Goal: Communication & Community: Answer question/provide support

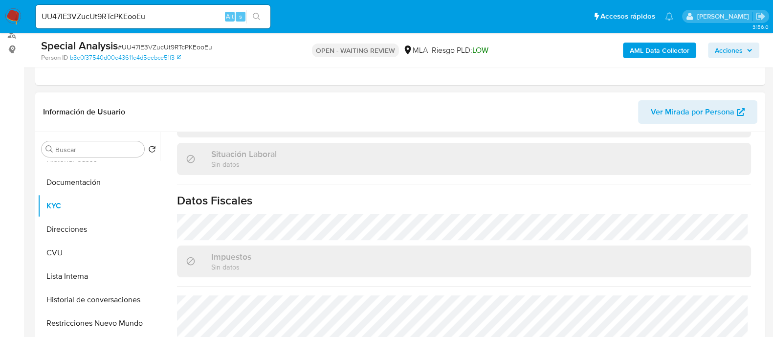
scroll to position [523, 0]
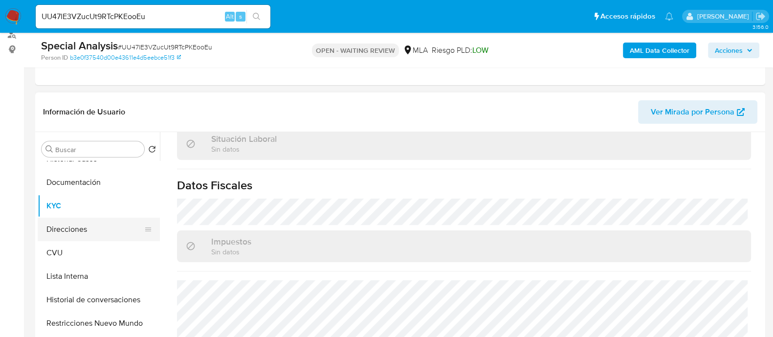
click at [86, 221] on button "Direcciones" at bounding box center [95, 229] width 114 height 23
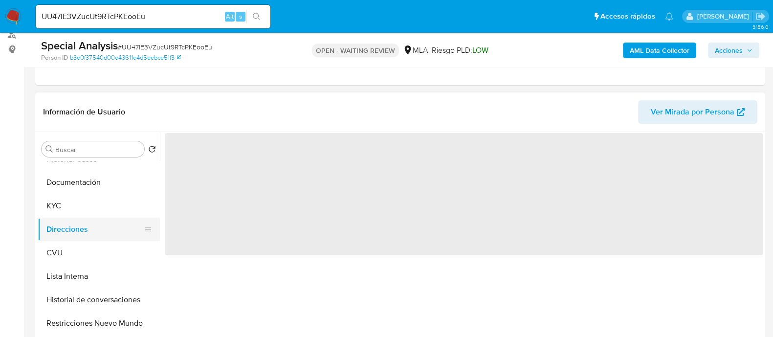
scroll to position [0, 0]
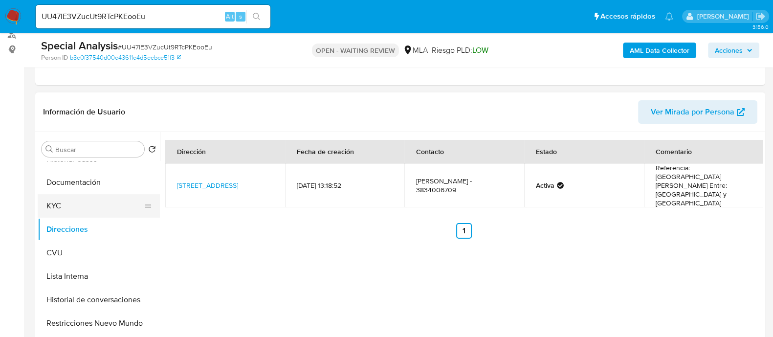
click at [86, 198] on button "KYC" at bounding box center [95, 205] width 114 height 23
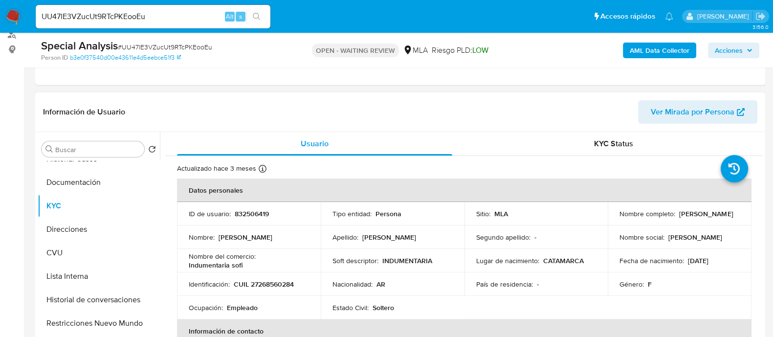
click at [255, 214] on p "832506419" at bounding box center [252, 213] width 34 height 9
click at [268, 283] on p "CUIL 27268560284" at bounding box center [264, 284] width 60 height 9
copy p "27268560284"
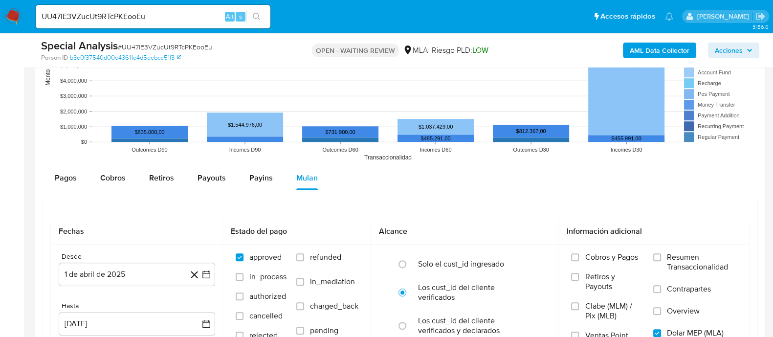
scroll to position [961, 0]
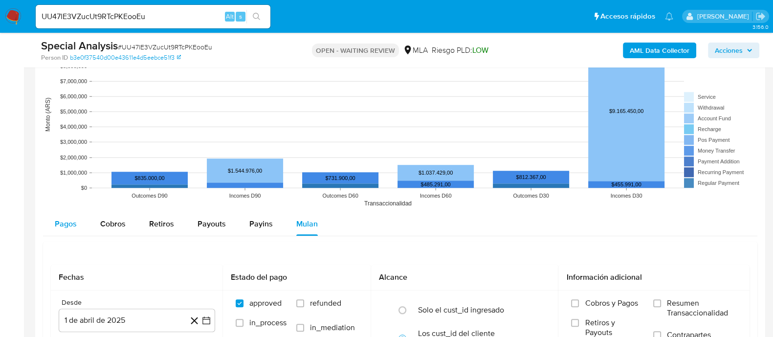
click at [69, 219] on span "Pagos" at bounding box center [66, 223] width 22 height 11
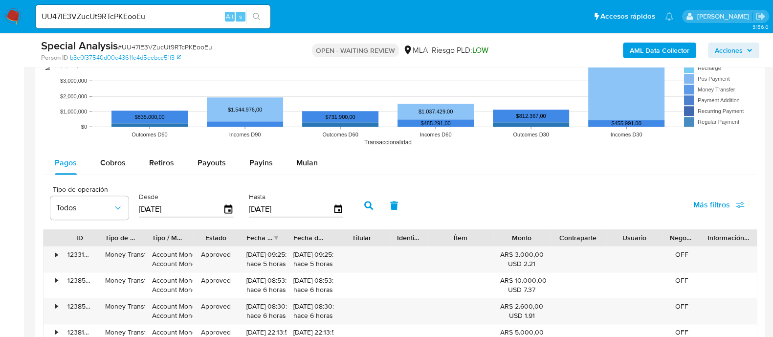
scroll to position [1083, 0]
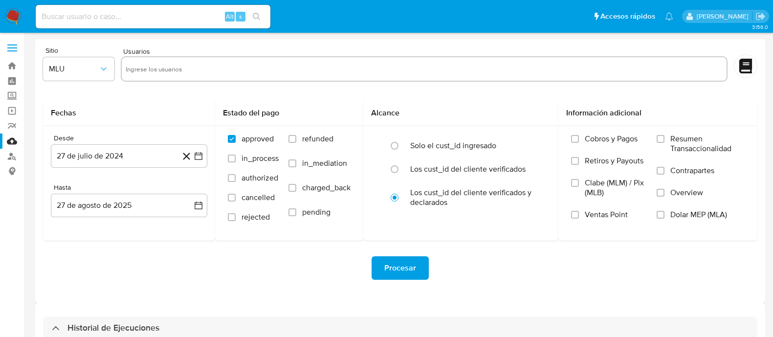
select select "10"
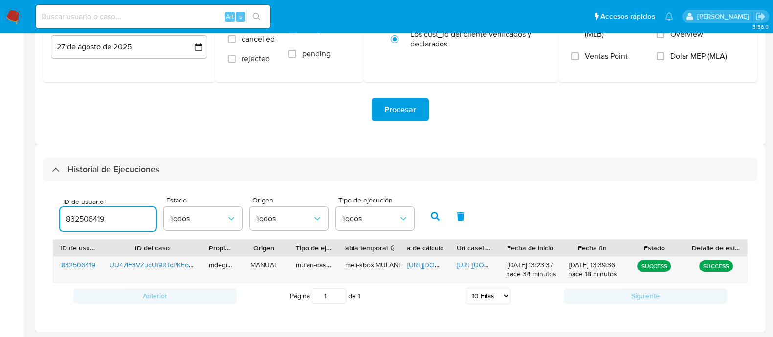
click at [95, 220] on input "832506419" at bounding box center [108, 219] width 96 height 13
click at [431, 219] on icon "button" at bounding box center [435, 216] width 9 height 9
click at [461, 263] on span "https://docs.google.com/document/d/1vtjp3uw5fA2Pm757V1QFzyfAVS6BBq-ytnR_2uhL5PE…" at bounding box center [491, 265] width 68 height 10
click at [418, 263] on span "https://docs.google.com/spreadsheets/d/1u41r25y7oTrpYatuQOJyxdo3FF7zkhxhLj2PiVg…" at bounding box center [442, 265] width 68 height 10
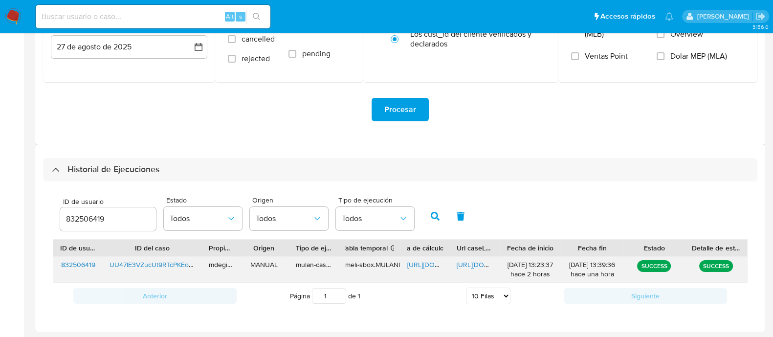
click at [435, 260] on span "https://docs.google.com/spreadsheets/d/1u41r25y7oTrpYatuQOJyxdo3FF7zkhxhLj2PiVg…" at bounding box center [442, 265] width 68 height 10
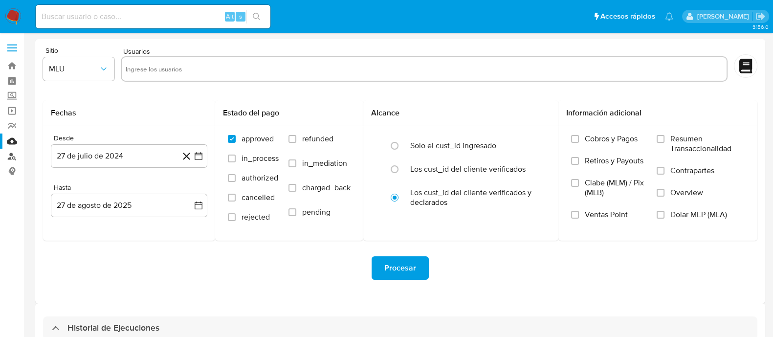
click at [16, 153] on link "Buscador de personas" at bounding box center [58, 156] width 116 height 15
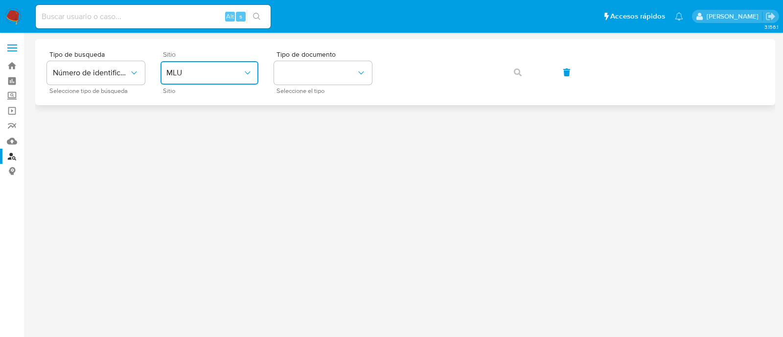
click at [192, 76] on span "MLU" at bounding box center [204, 73] width 76 height 10
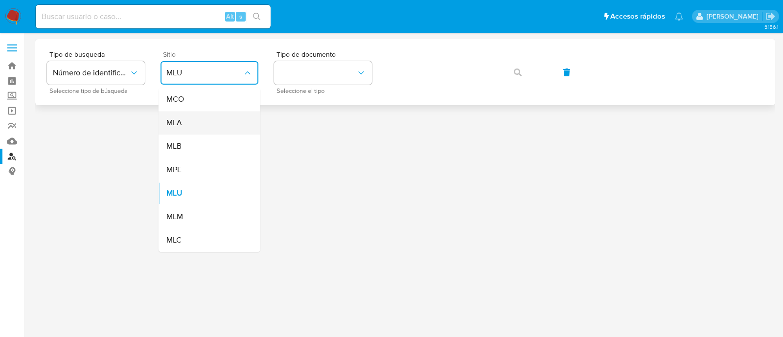
click at [183, 121] on div "MLA" at bounding box center [206, 122] width 80 height 23
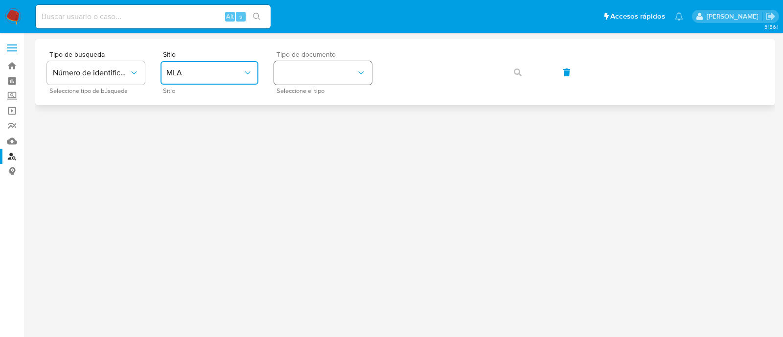
click at [316, 74] on button "identificationType" at bounding box center [323, 72] width 98 height 23
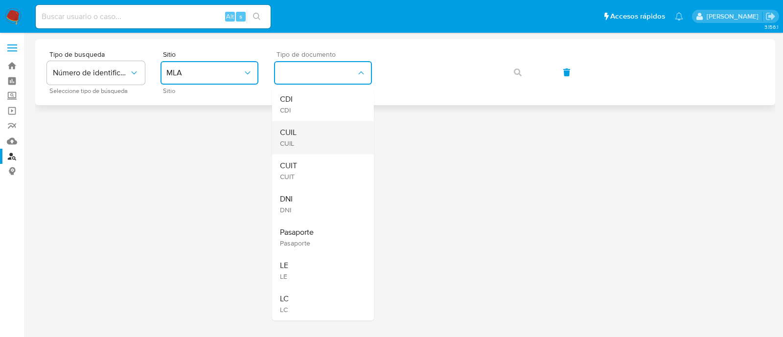
click at [303, 129] on div "CUIL CUIL" at bounding box center [320, 137] width 80 height 33
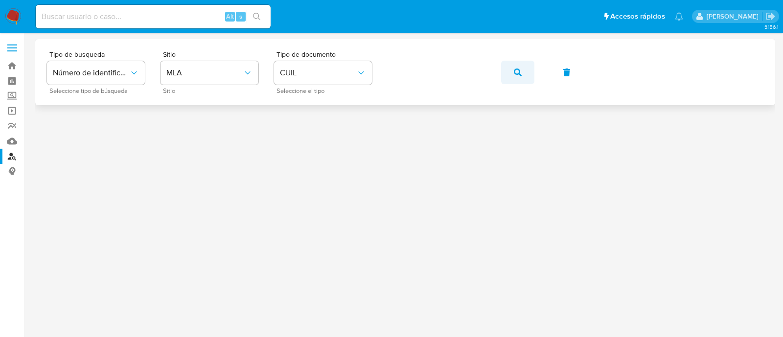
click at [510, 76] on button "button" at bounding box center [517, 72] width 33 height 23
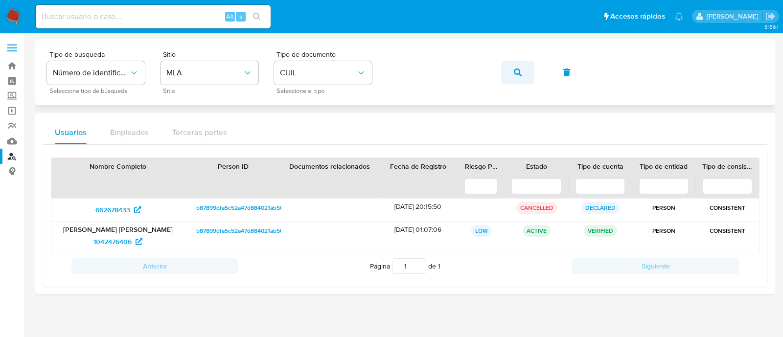
click at [522, 75] on button "button" at bounding box center [517, 72] width 33 height 23
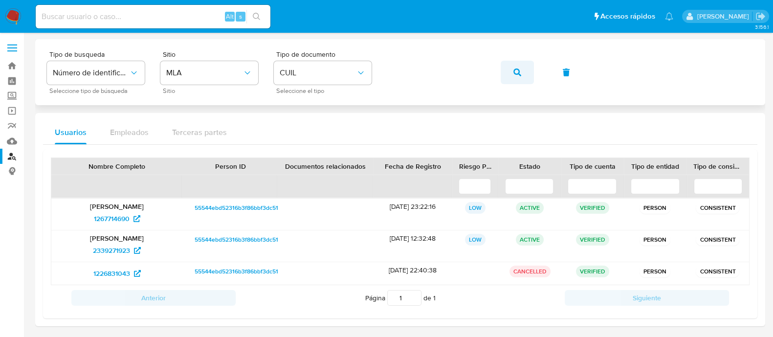
click at [521, 65] on button "button" at bounding box center [517, 72] width 33 height 23
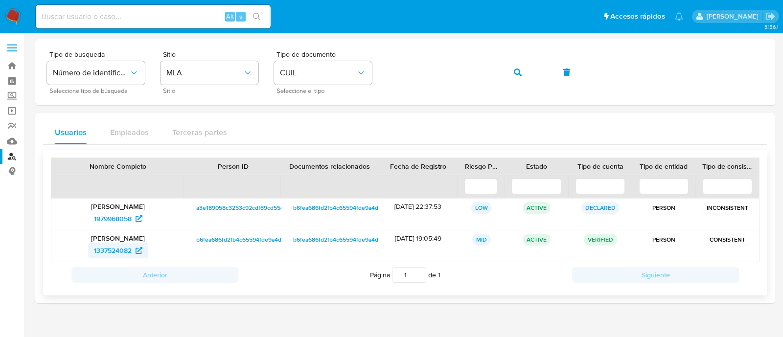
click at [110, 251] on span "1337524082" at bounding box center [113, 251] width 38 height 16
click at [523, 68] on button "button" at bounding box center [517, 72] width 33 height 23
click at [99, 240] on p "GRUPO VAKAMA SERVICIOS S.A.S." at bounding box center [117, 238] width 119 height 9
click at [514, 67] on span "button" at bounding box center [518, 73] width 8 height 22
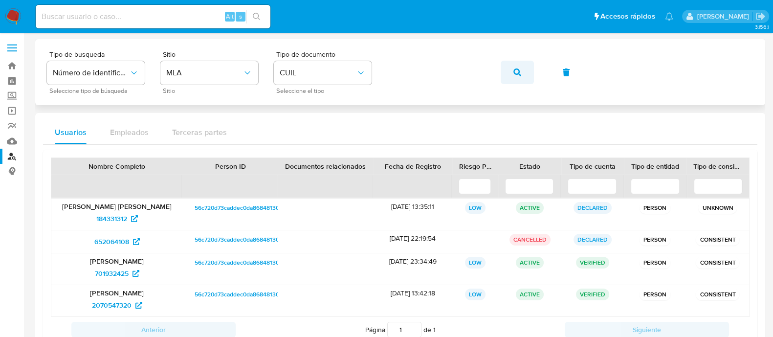
click at [526, 73] on button "button" at bounding box center [517, 72] width 33 height 23
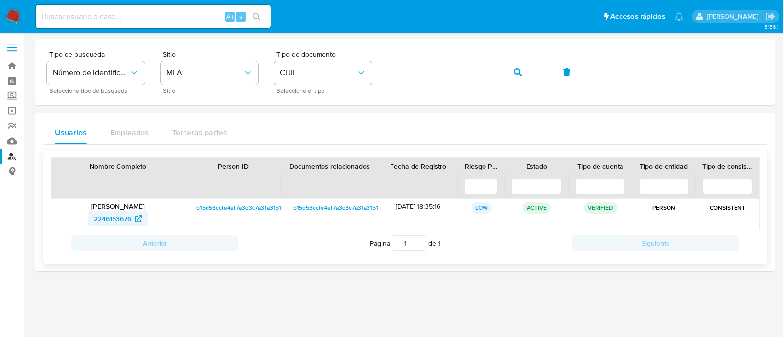
click at [119, 221] on span "2246153676" at bounding box center [112, 219] width 37 height 16
click at [12, 16] on img at bounding box center [13, 16] width 17 height 17
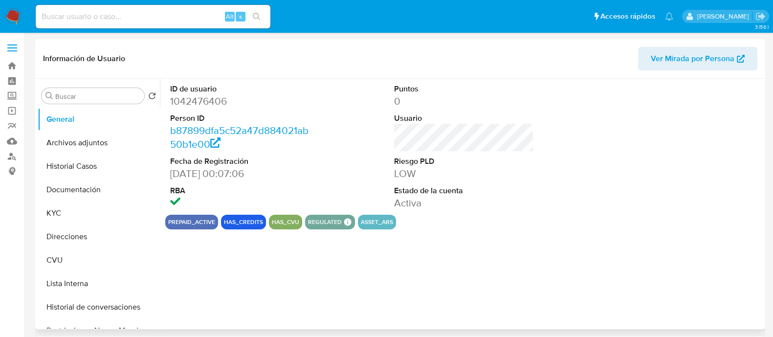
select select "10"
click at [77, 194] on button "Documentación" at bounding box center [95, 189] width 114 height 23
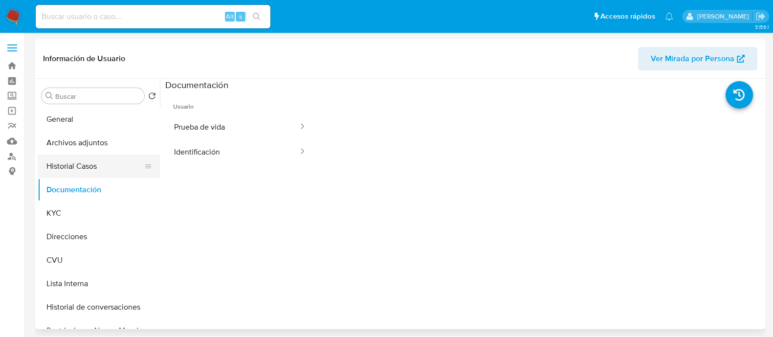
click at [248, 121] on button "Prueba de vida" at bounding box center [232, 126] width 134 height 25
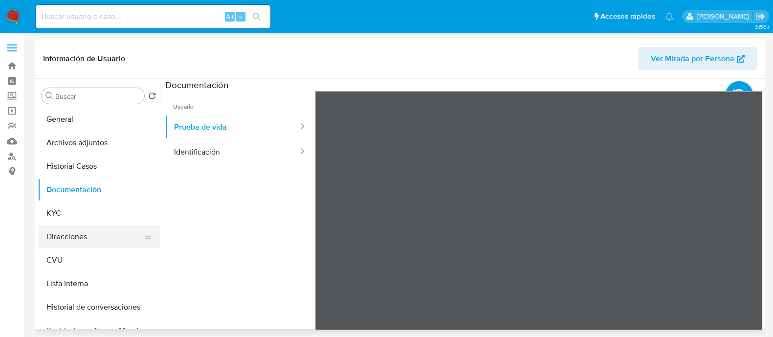
click at [73, 231] on button "Direcciones" at bounding box center [95, 236] width 114 height 23
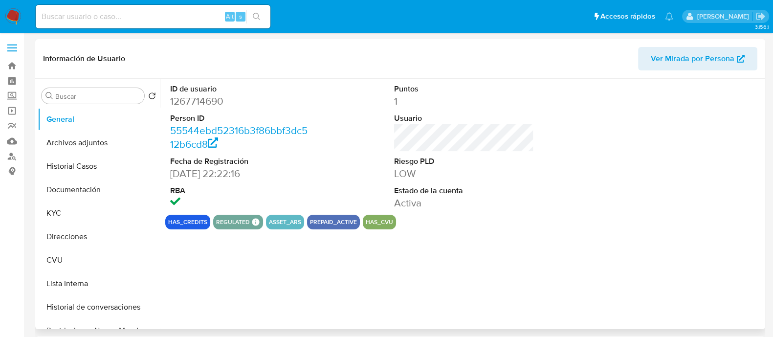
select select "10"
click at [82, 185] on button "Documentación" at bounding box center [95, 189] width 114 height 23
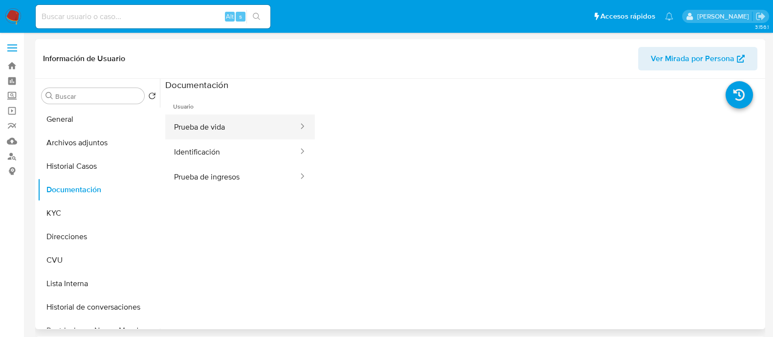
click at [222, 121] on button "Prueba de vida" at bounding box center [232, 126] width 134 height 25
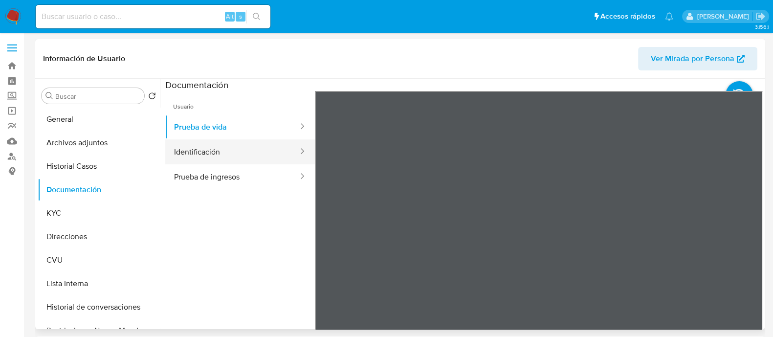
click at [263, 148] on button "Identificación" at bounding box center [232, 151] width 134 height 25
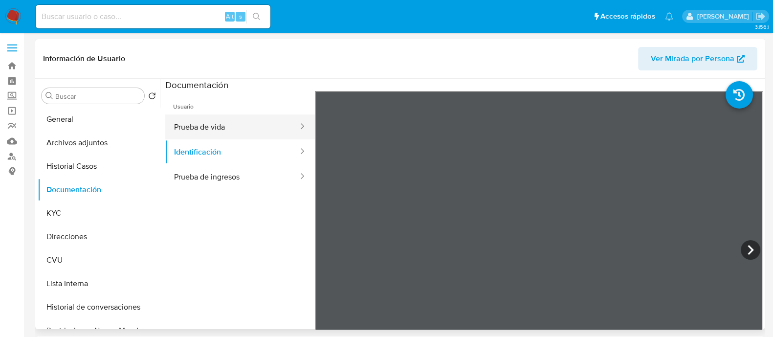
click at [241, 129] on button "Prueba de vida" at bounding box center [232, 126] width 134 height 25
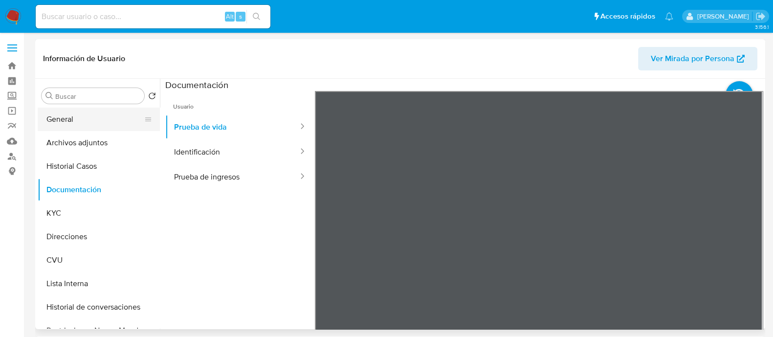
click at [80, 112] on button "General" at bounding box center [95, 119] width 114 height 23
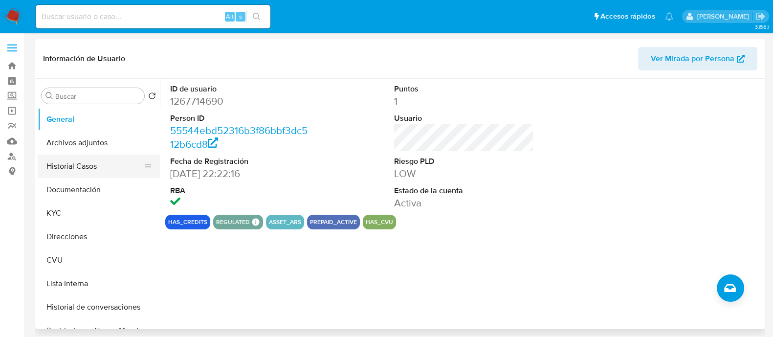
drag, startPoint x: 68, startPoint y: 189, endPoint x: 132, endPoint y: 174, distance: 65.0
click at [68, 189] on button "Documentación" at bounding box center [99, 189] width 122 height 23
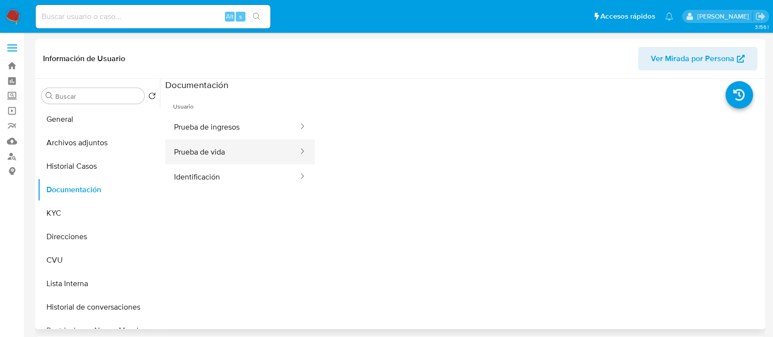
click at [221, 156] on button "Prueba de vida" at bounding box center [232, 151] width 134 height 25
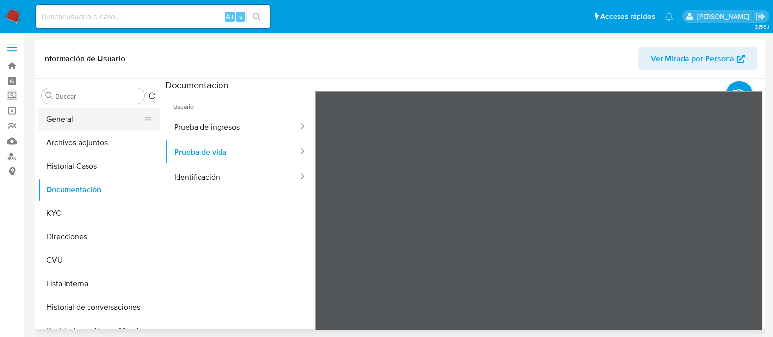
click at [64, 112] on button "General" at bounding box center [95, 119] width 114 height 23
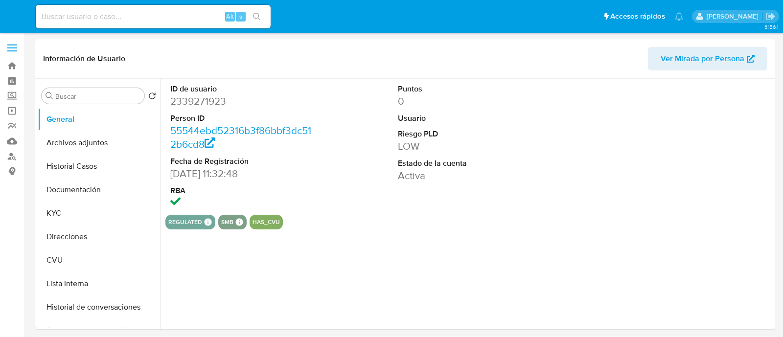
select select "10"
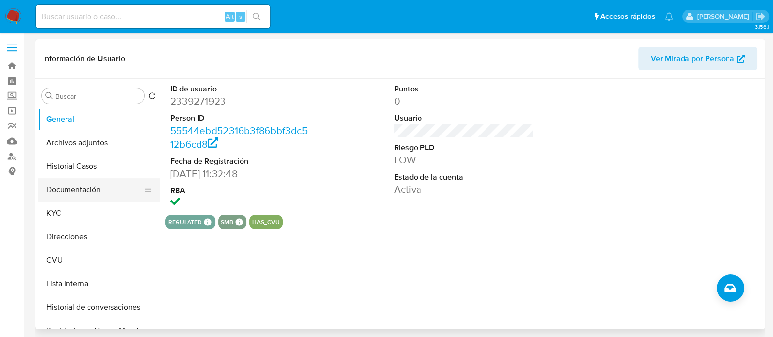
click at [93, 183] on button "Documentación" at bounding box center [95, 189] width 114 height 23
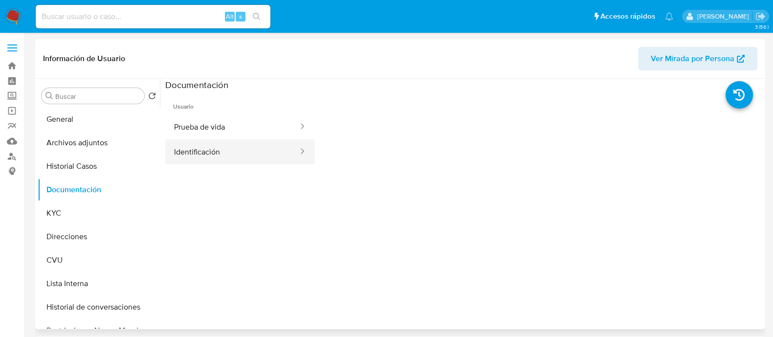
click at [235, 145] on button "Identificación" at bounding box center [232, 151] width 134 height 25
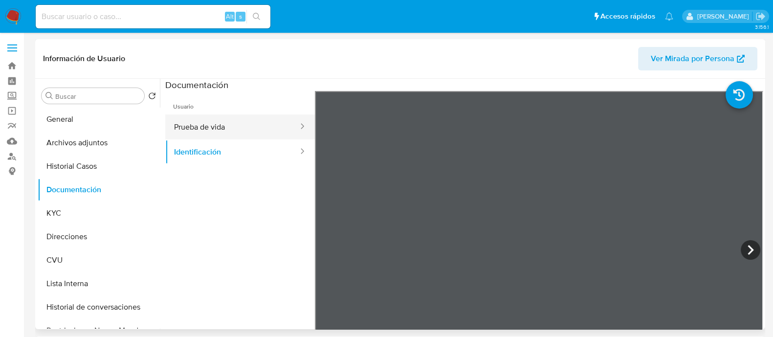
click at [252, 126] on button "Prueba de vida" at bounding box center [232, 126] width 134 height 25
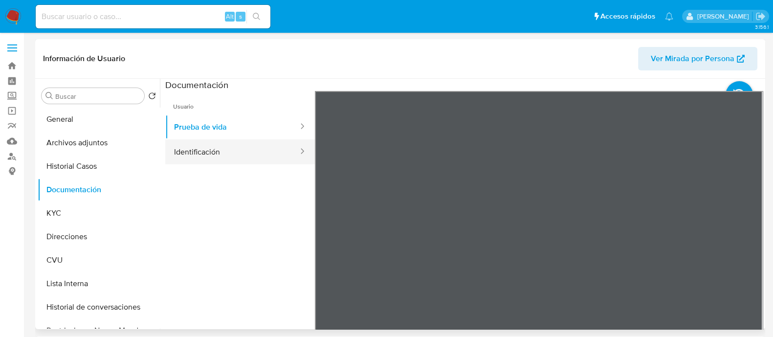
click at [191, 151] on button "Identificación" at bounding box center [232, 151] width 134 height 25
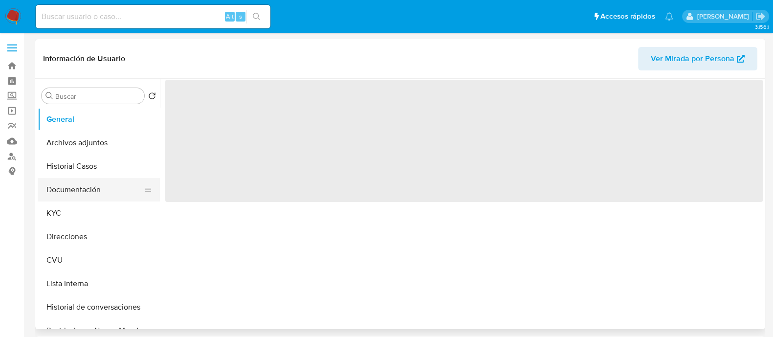
click at [73, 193] on button "Documentación" at bounding box center [95, 189] width 114 height 23
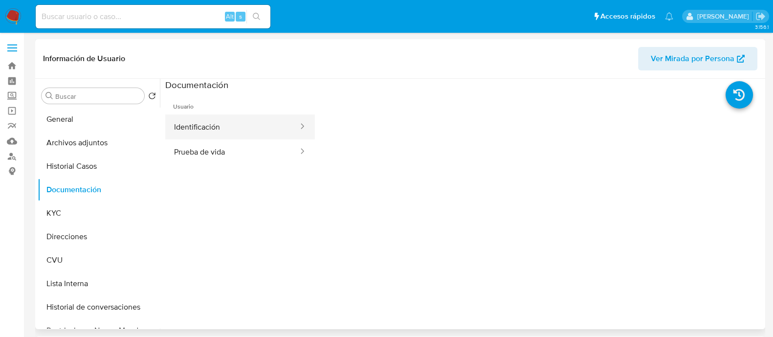
click at [248, 127] on button "Identificación" at bounding box center [232, 126] width 134 height 25
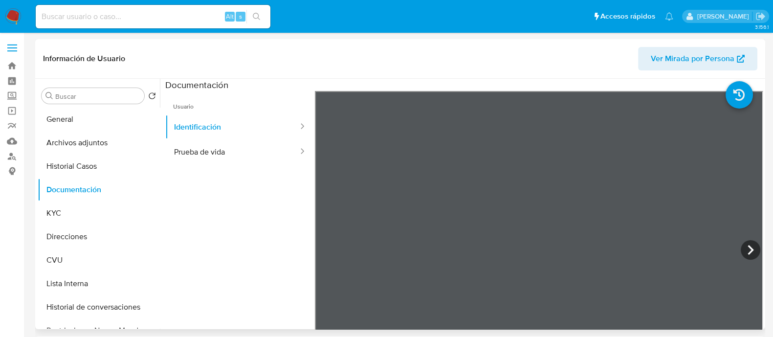
select select "10"
click at [248, 144] on button "Prueba de vida" at bounding box center [232, 151] width 134 height 25
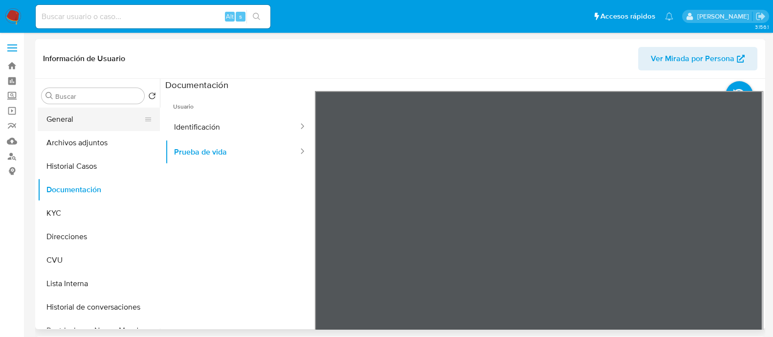
click at [86, 111] on button "General" at bounding box center [95, 119] width 114 height 23
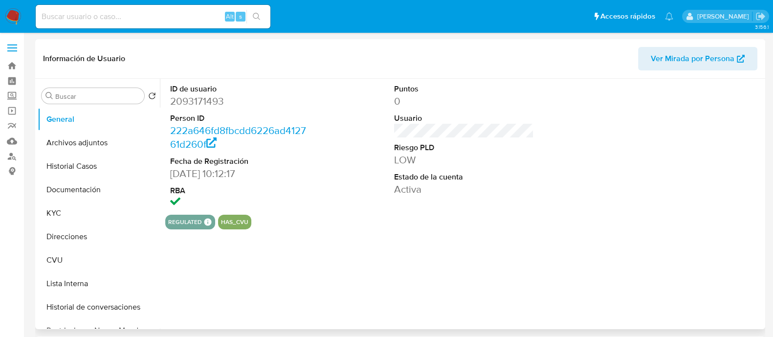
select select "10"
click at [88, 231] on button "Direcciones" at bounding box center [95, 236] width 114 height 23
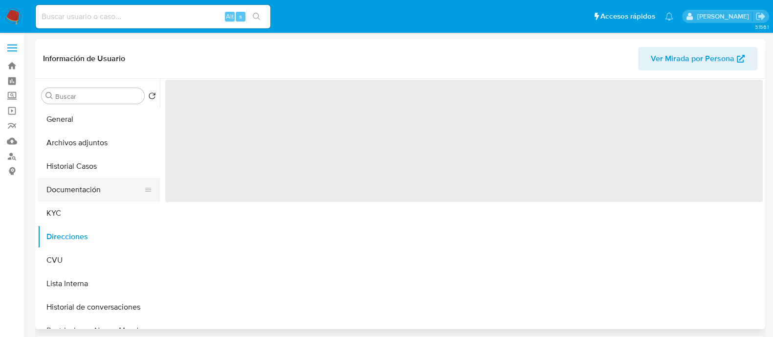
click at [87, 190] on button "Documentación" at bounding box center [95, 189] width 114 height 23
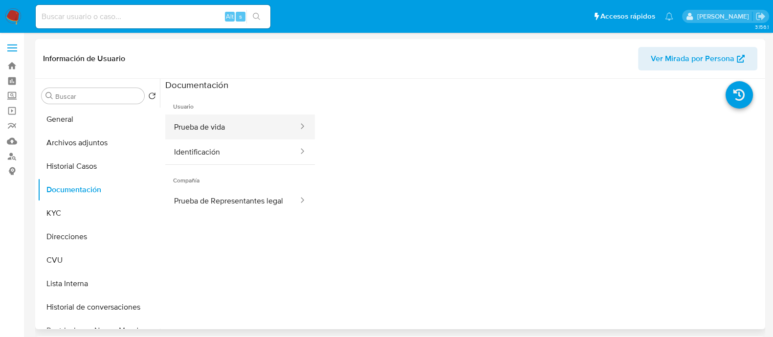
click at [240, 129] on button "Prueba de vida" at bounding box center [232, 126] width 134 height 25
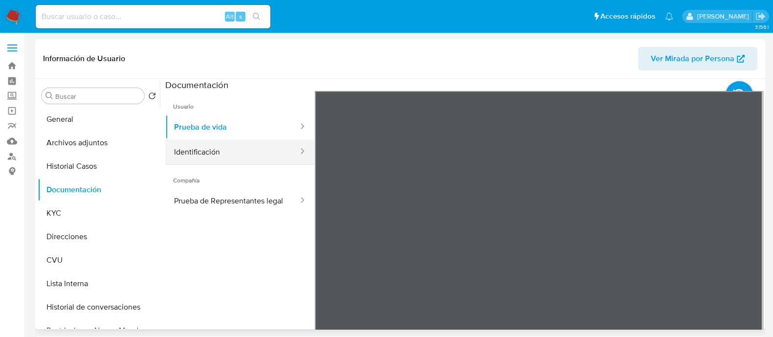
click at [240, 148] on button "Identificación" at bounding box center [232, 151] width 134 height 25
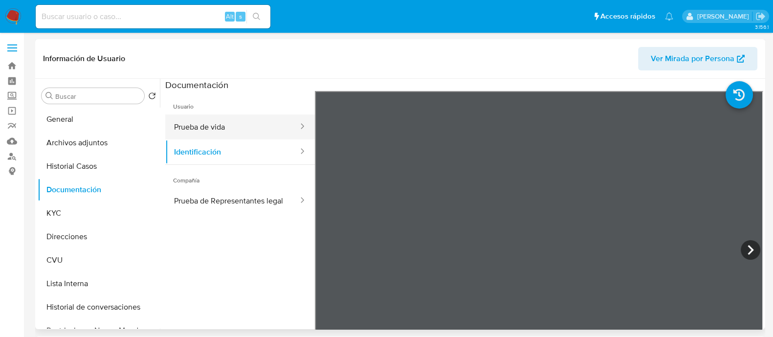
click at [243, 122] on button "Prueba de vida" at bounding box center [232, 126] width 134 height 25
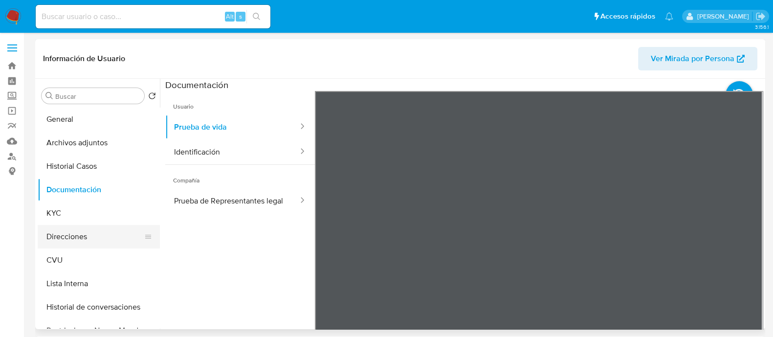
click at [67, 231] on button "Direcciones" at bounding box center [95, 236] width 114 height 23
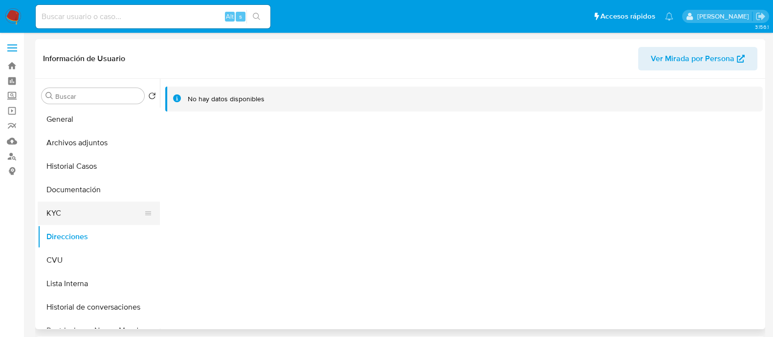
click at [75, 208] on button "KYC" at bounding box center [95, 213] width 114 height 23
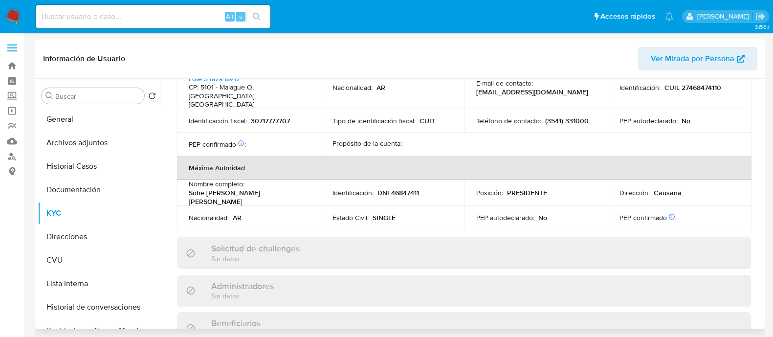
scroll to position [682, 0]
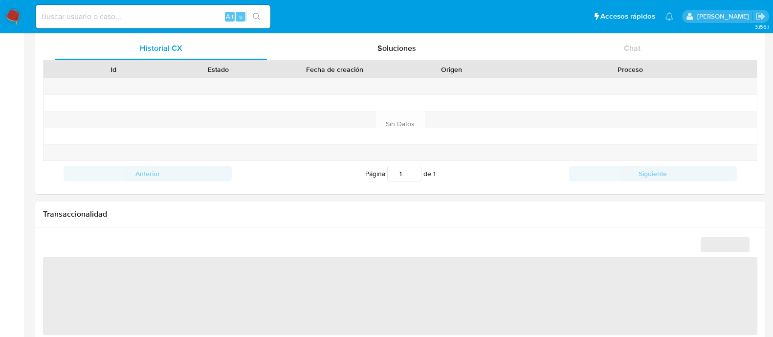
scroll to position [327, 0]
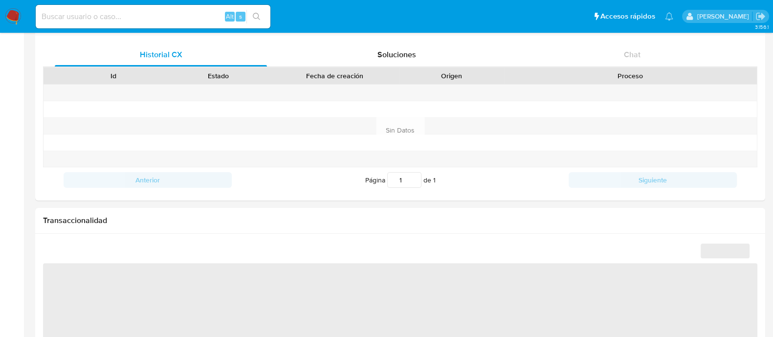
select select "10"
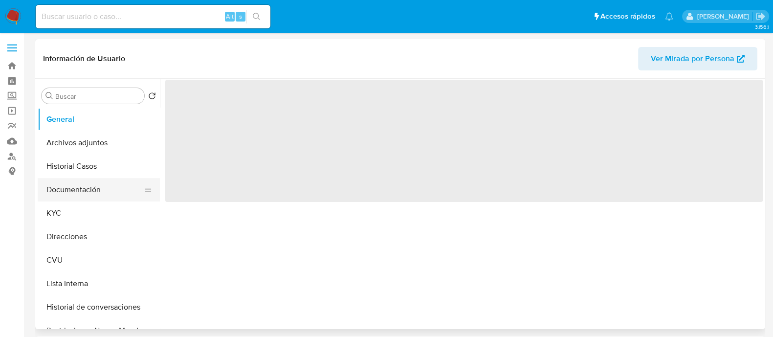
click at [64, 193] on button "Documentación" at bounding box center [95, 189] width 114 height 23
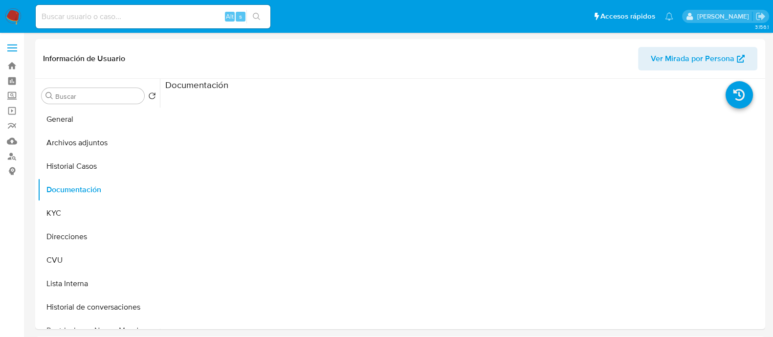
select select "10"
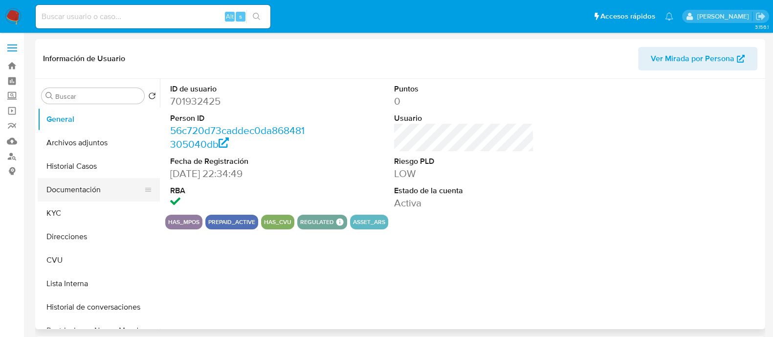
click at [73, 184] on button "Documentación" at bounding box center [95, 189] width 114 height 23
select select "10"
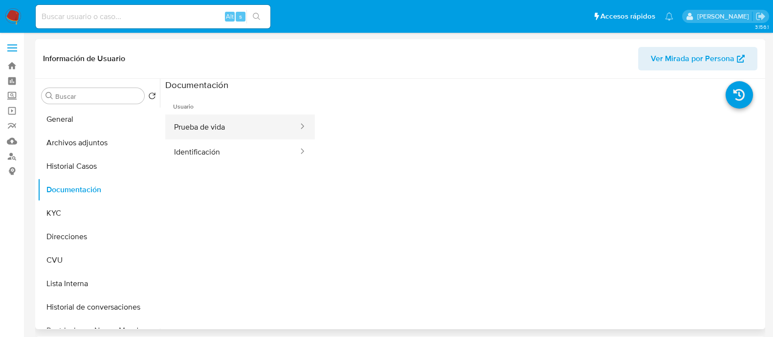
click at [232, 127] on button "Prueba de vida" at bounding box center [232, 126] width 134 height 25
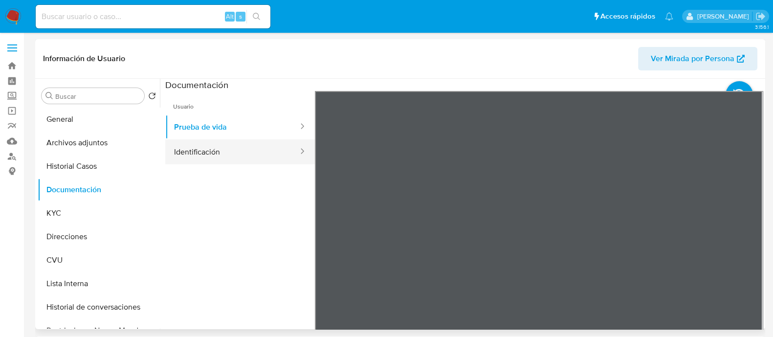
click at [256, 149] on button "Identificación" at bounding box center [232, 151] width 134 height 25
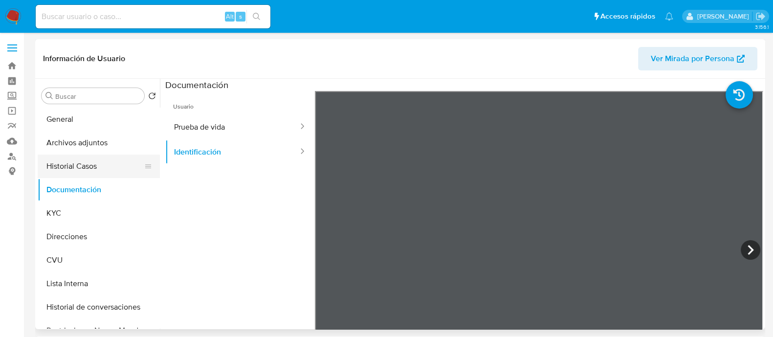
click at [86, 163] on button "Historial Casos" at bounding box center [95, 166] width 114 height 23
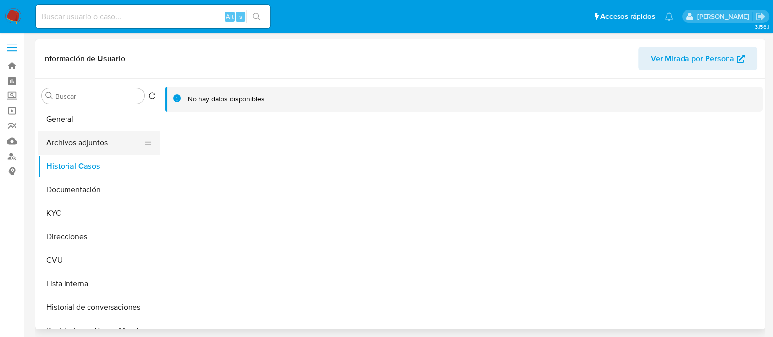
click at [78, 142] on button "Archivos adjuntos" at bounding box center [95, 142] width 114 height 23
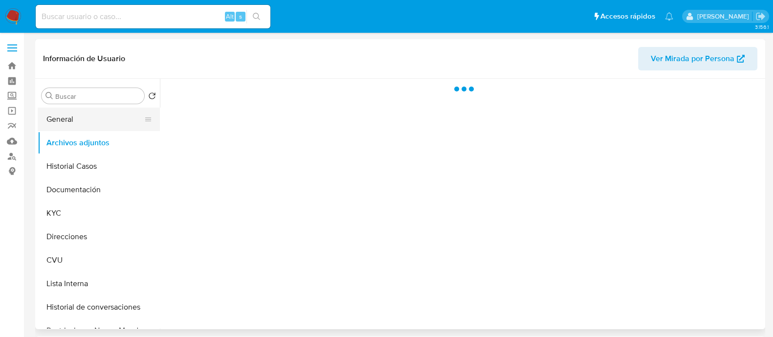
click at [85, 116] on button "General" at bounding box center [95, 119] width 114 height 23
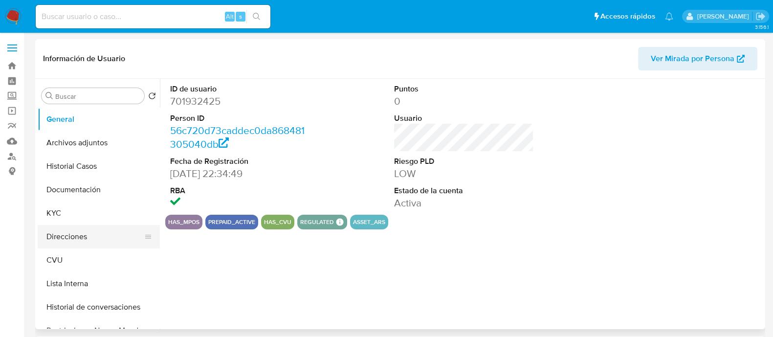
click at [96, 244] on button "Direcciones" at bounding box center [95, 236] width 114 height 23
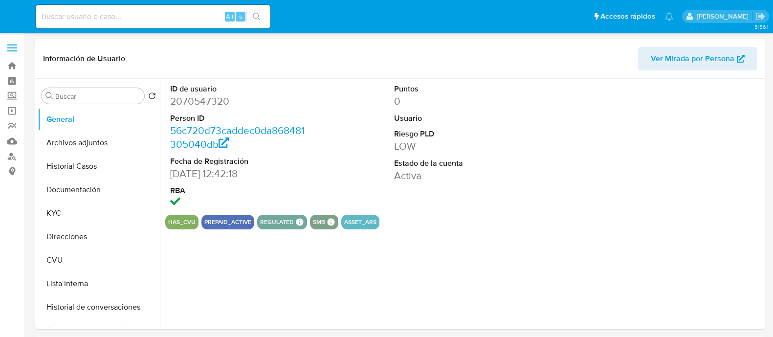
select select "10"
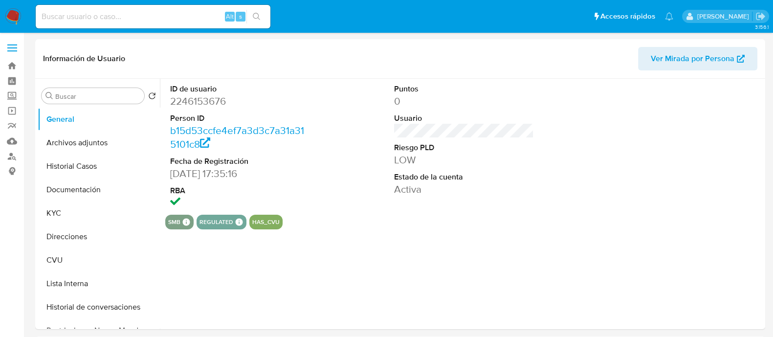
select select "10"
click at [68, 231] on button "Direcciones" at bounding box center [95, 236] width 114 height 23
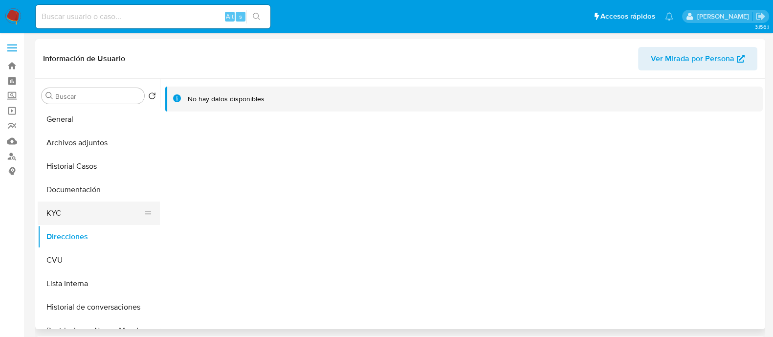
click at [74, 211] on button "KYC" at bounding box center [95, 213] width 114 height 23
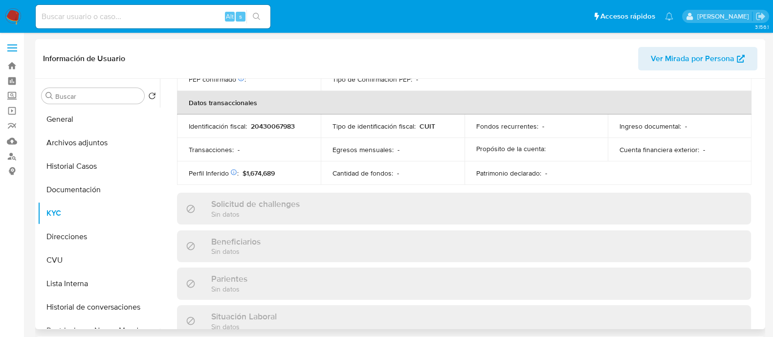
scroll to position [523, 0]
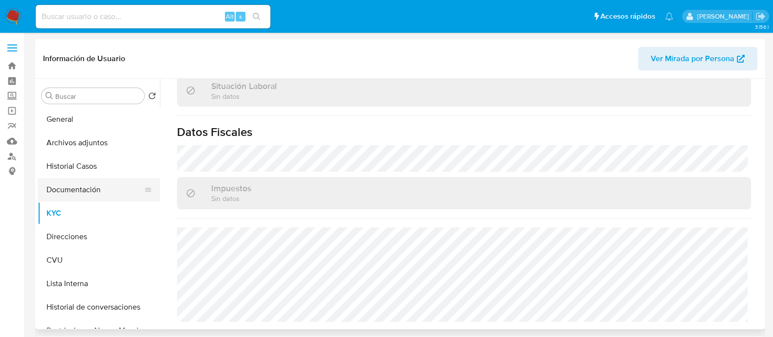
click at [98, 194] on button "Documentación" at bounding box center [95, 189] width 114 height 23
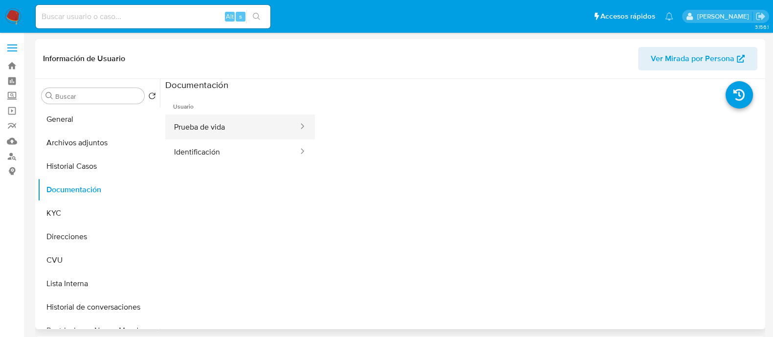
click at [247, 135] on button "Prueba de vida" at bounding box center [232, 126] width 134 height 25
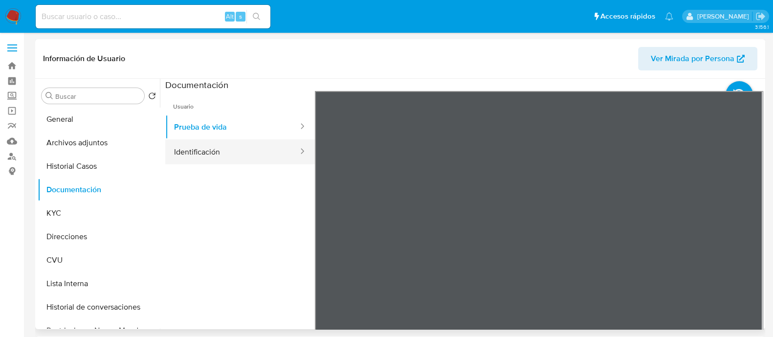
click at [202, 145] on button "Identificación" at bounding box center [232, 151] width 134 height 25
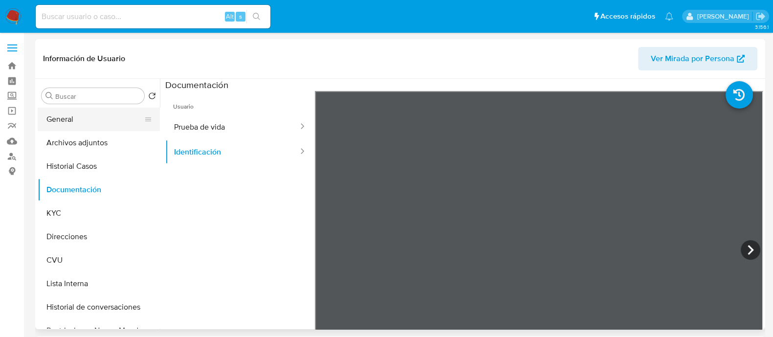
click at [106, 121] on button "General" at bounding box center [95, 119] width 114 height 23
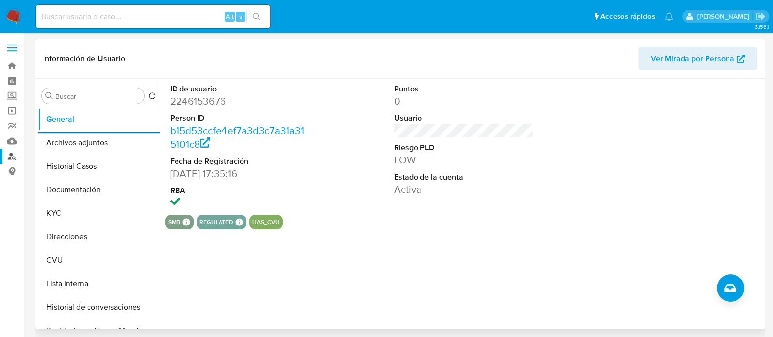
click at [13, 155] on link "Buscador de personas" at bounding box center [58, 156] width 116 height 15
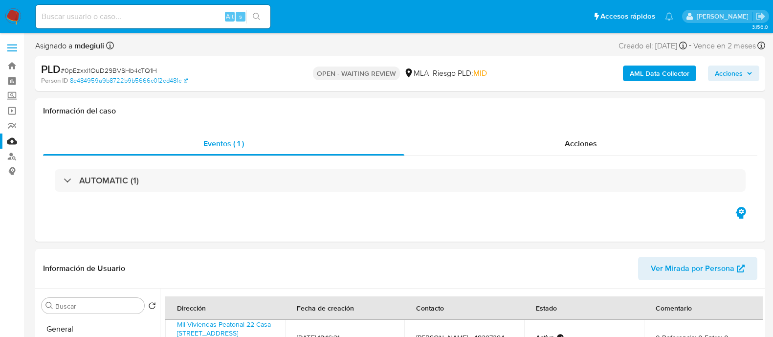
select select "10"
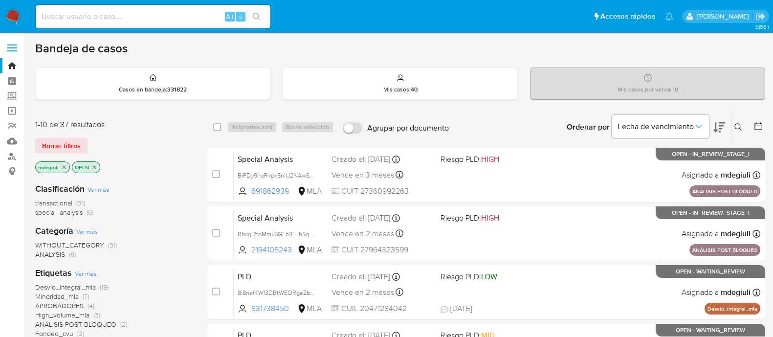
click at [736, 127] on icon at bounding box center [739, 127] width 8 height 8
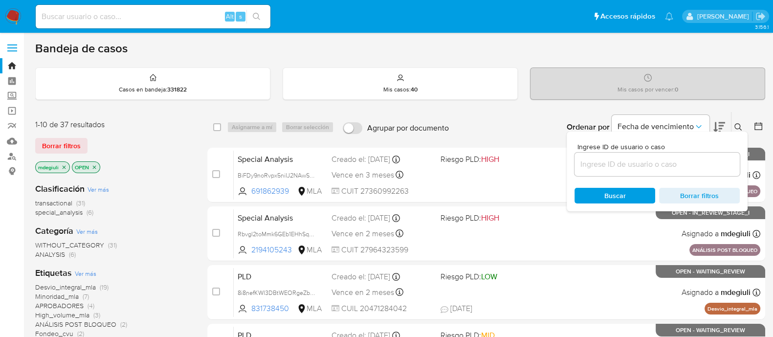
click at [606, 169] on input at bounding box center [657, 164] width 165 height 13
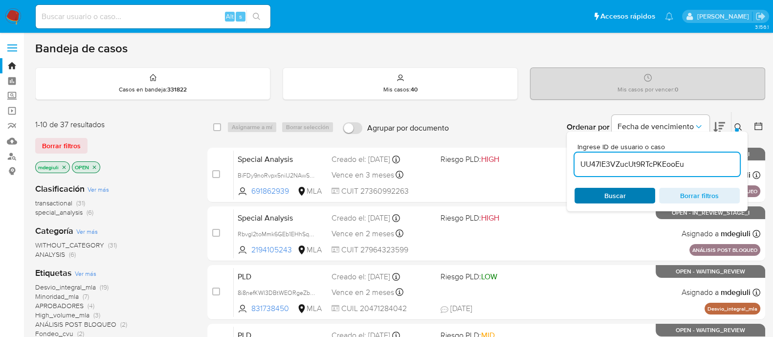
type input "UU47lE3VZucUt9RTcPKEooEu"
click at [604, 191] on span "Buscar" at bounding box center [615, 196] width 67 height 14
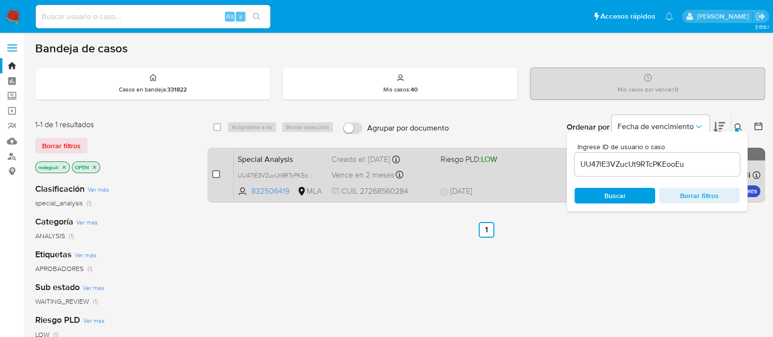
click at [218, 175] on input "checkbox" at bounding box center [216, 174] width 8 height 8
checkbox input "true"
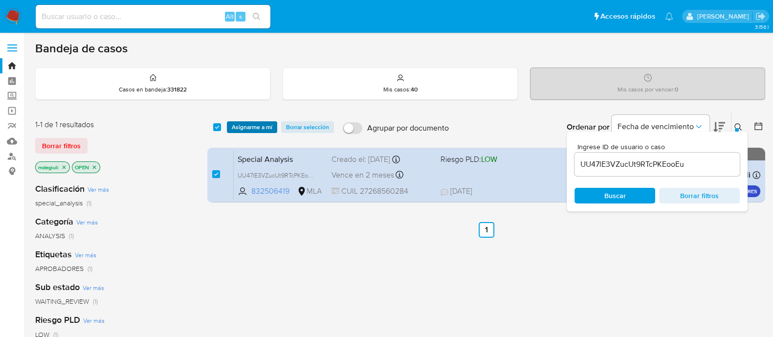
click at [246, 127] on span "Asignarme a mí" at bounding box center [252, 127] width 41 height 10
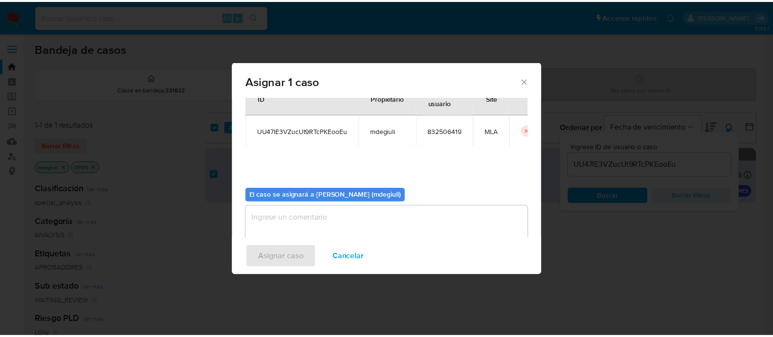
scroll to position [50, 0]
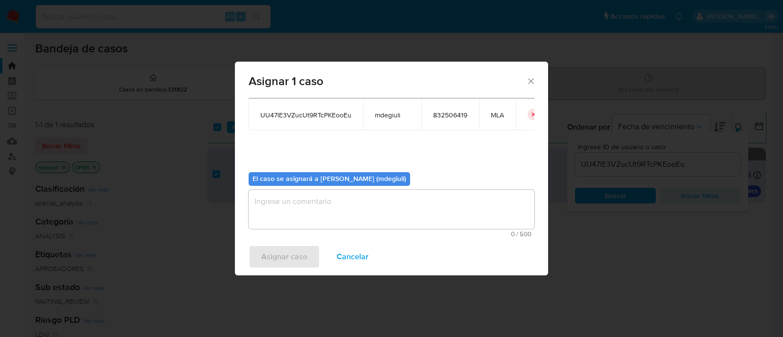
click at [317, 216] on textarea "assign-modal" at bounding box center [392, 209] width 286 height 39
click at [296, 250] on span "Asignar caso" at bounding box center [284, 257] width 46 height 22
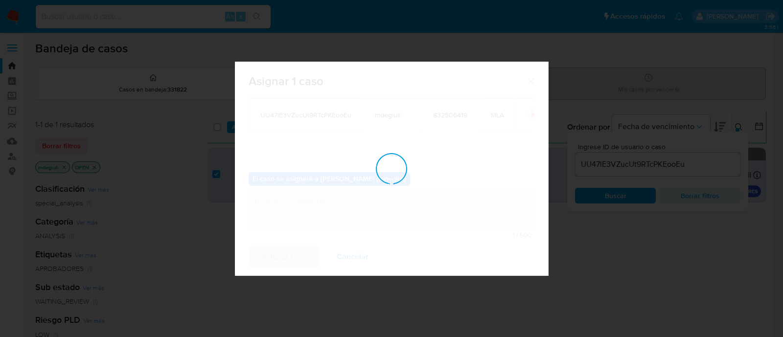
checkbox input "false"
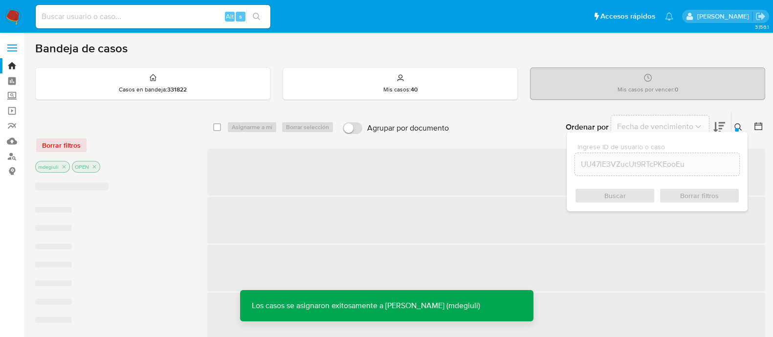
click at [157, 13] on input at bounding box center [153, 16] width 235 height 13
paste input "UU47lE3VZucUt9RTcPKEooEu"
type input "UU47lE3VZucUt9RTcPKEooEu"
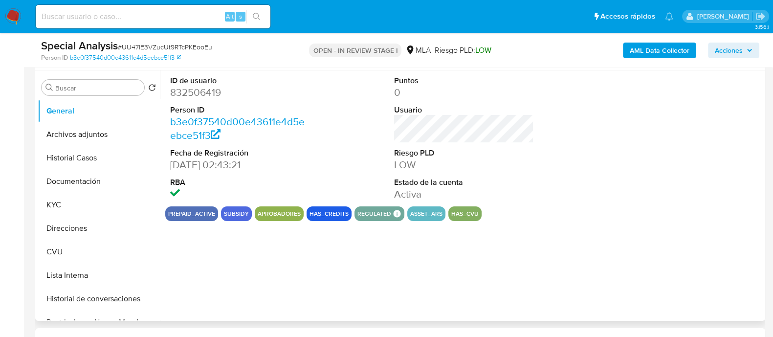
scroll to position [306, 0]
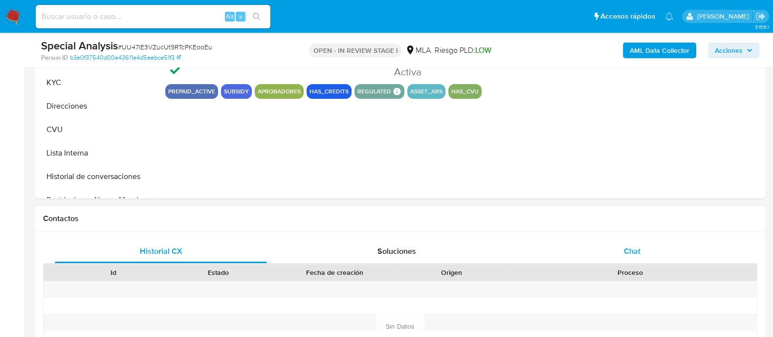
select select "10"
click at [597, 255] on div "Chat" at bounding box center [632, 251] width 212 height 23
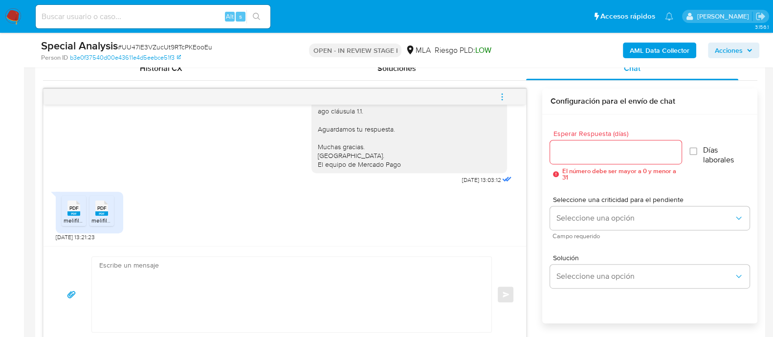
scroll to position [550, 0]
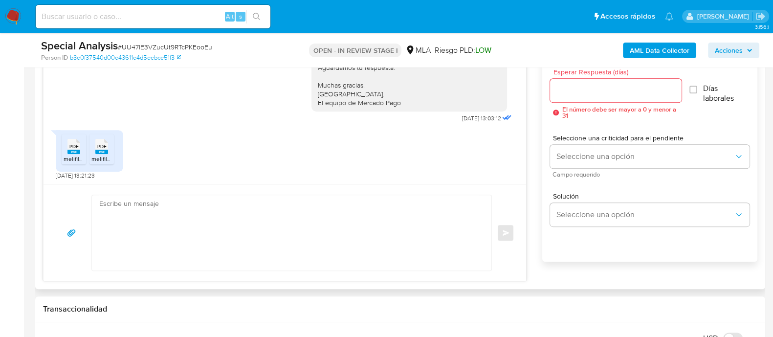
click at [167, 205] on textarea at bounding box center [289, 232] width 380 height 75
paste textarea "Hola Ivanna, En función de las operaciones registradas en tu cuenta de Mercado …"
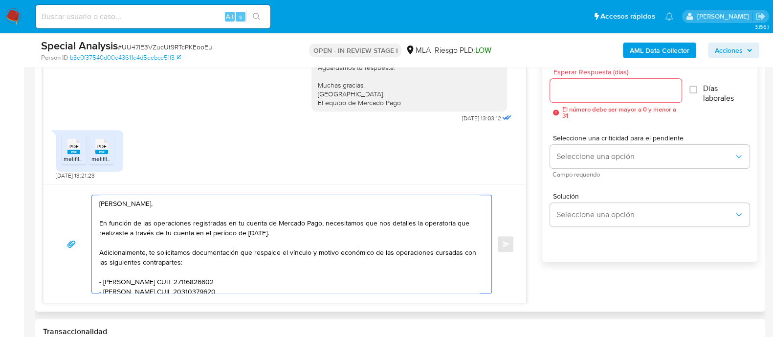
scroll to position [61, 0]
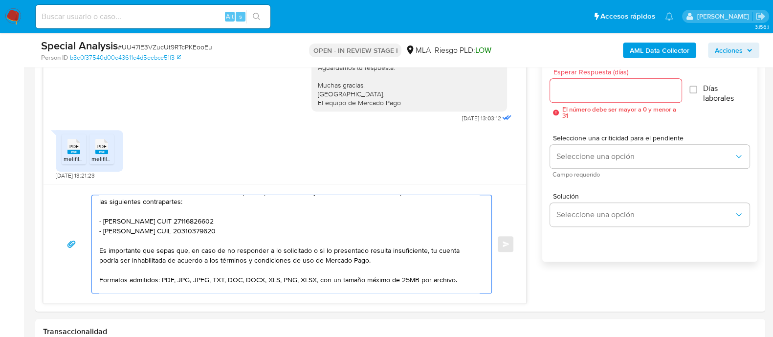
type textarea "Hola Ivanna, En función de las operaciones registradas en tu cuenta de Mercado …"
click at [363, 231] on textarea "Hola Ivanna, En función de las operaciones registradas en tu cuenta de Mercado …" at bounding box center [289, 244] width 380 height 98
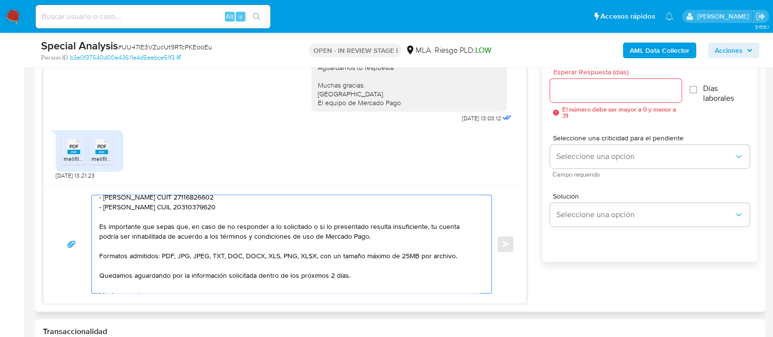
scroll to position [95, 0]
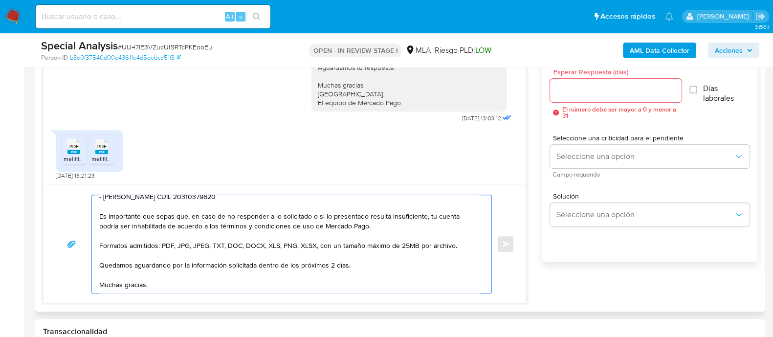
click at [593, 87] on input "Esperar Respuesta (días)" at bounding box center [615, 90] width 131 height 13
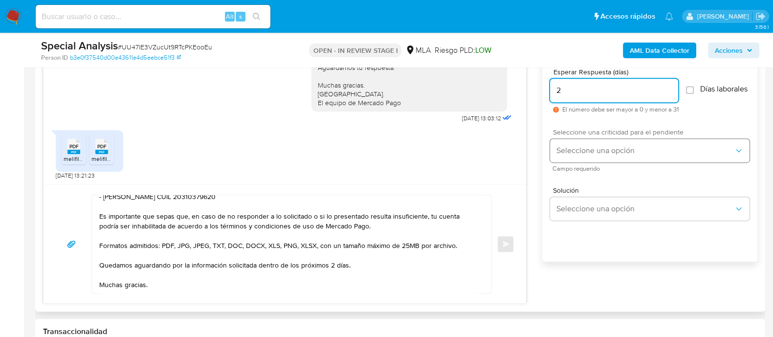
type input "2"
click at [591, 153] on span "Seleccione una opción" at bounding box center [645, 151] width 178 height 10
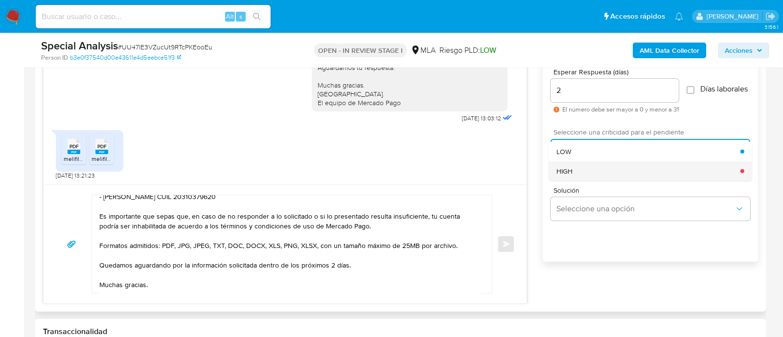
click at [572, 178] on div "HIGH" at bounding box center [648, 171] width 184 height 20
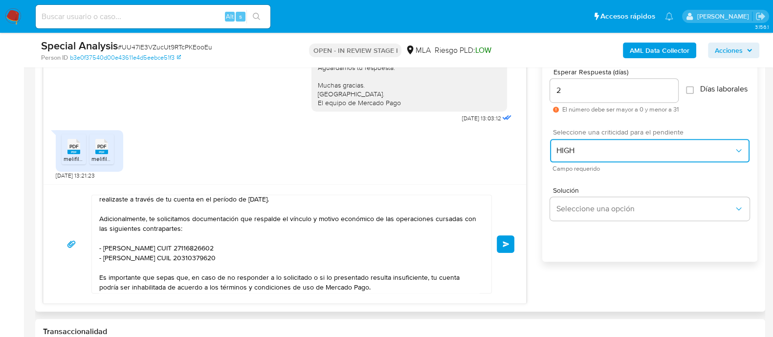
scroll to position [0, 0]
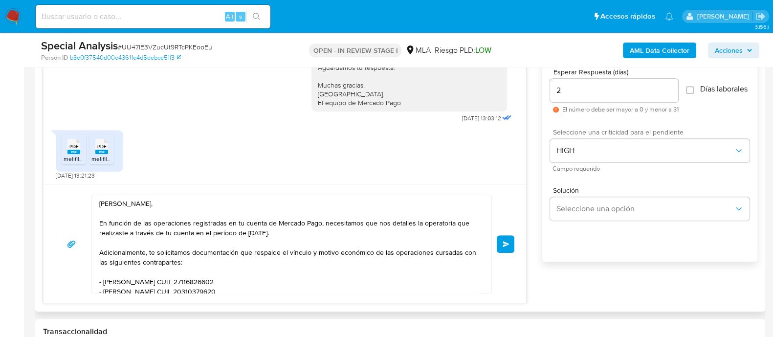
click at [501, 245] on button "Enviar" at bounding box center [506, 244] width 18 height 18
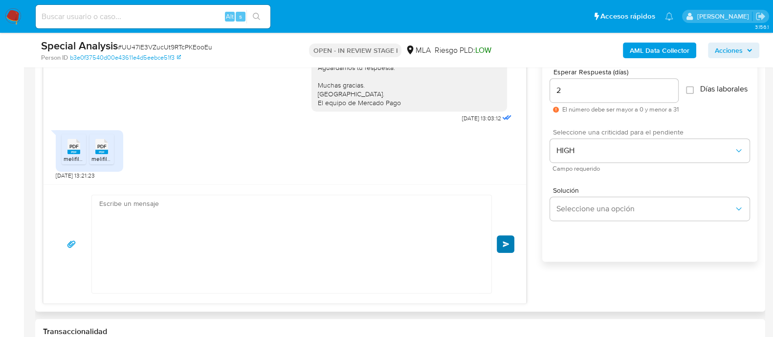
scroll to position [951, 0]
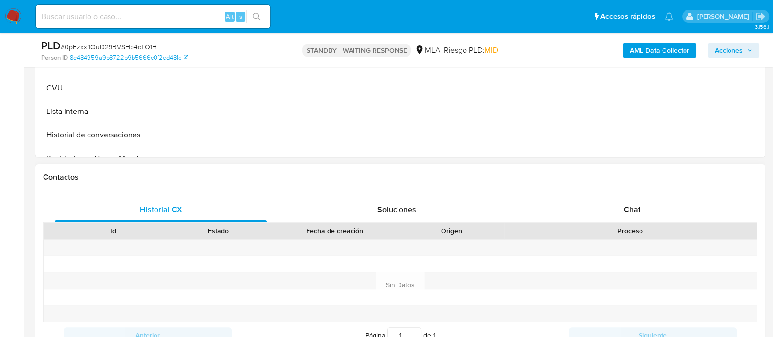
scroll to position [367, 0]
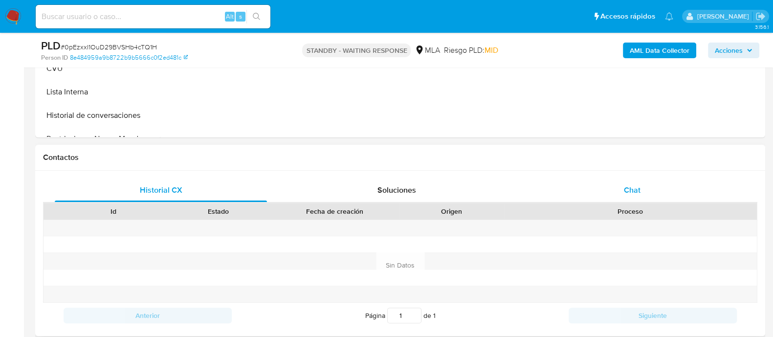
click at [585, 181] on div "Chat" at bounding box center [632, 190] width 212 height 23
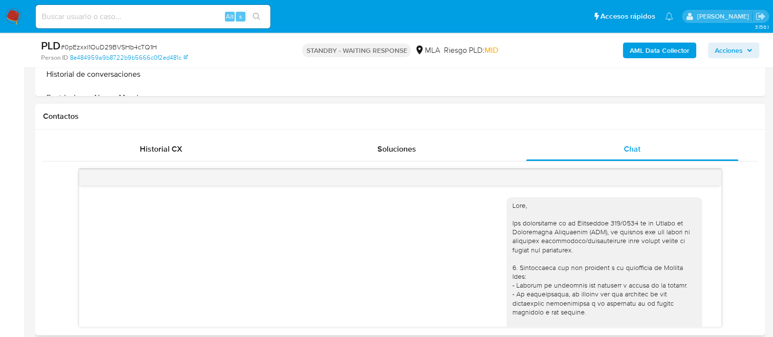
scroll to position [615, 0]
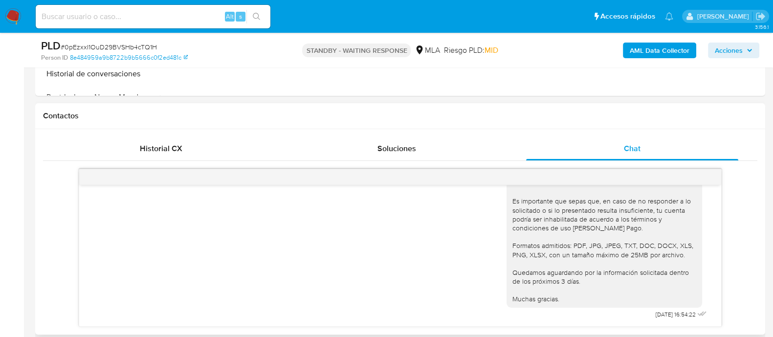
select select "10"
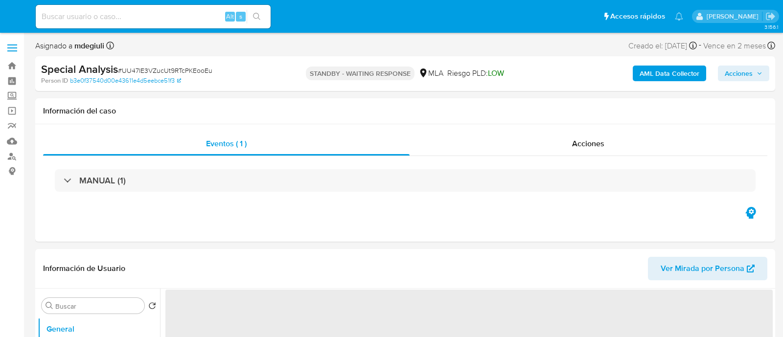
select select "10"
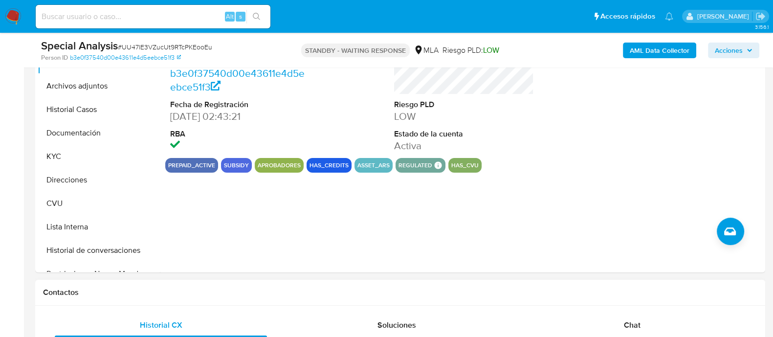
scroll to position [428, 0]
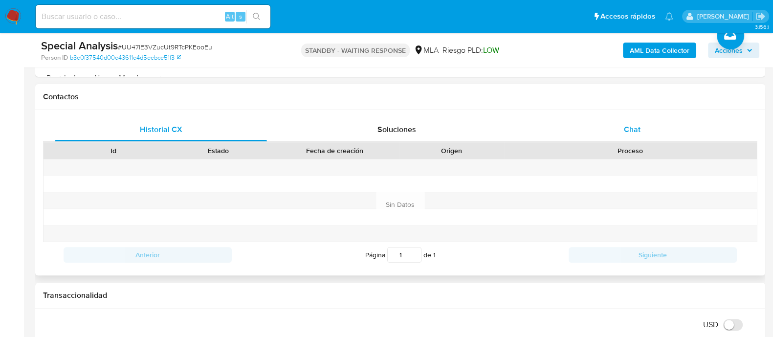
click at [596, 120] on div "Chat" at bounding box center [632, 129] width 212 height 23
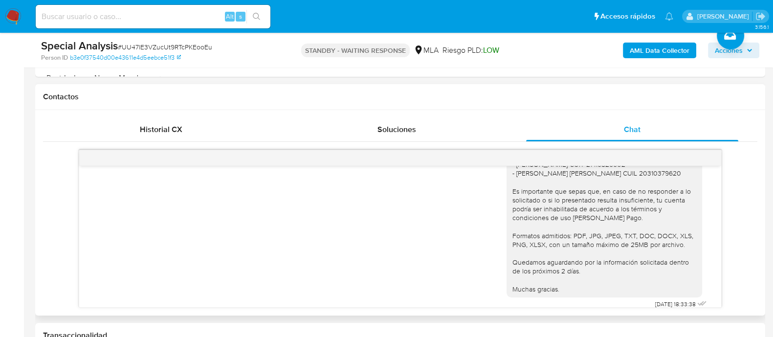
scroll to position [951, 0]
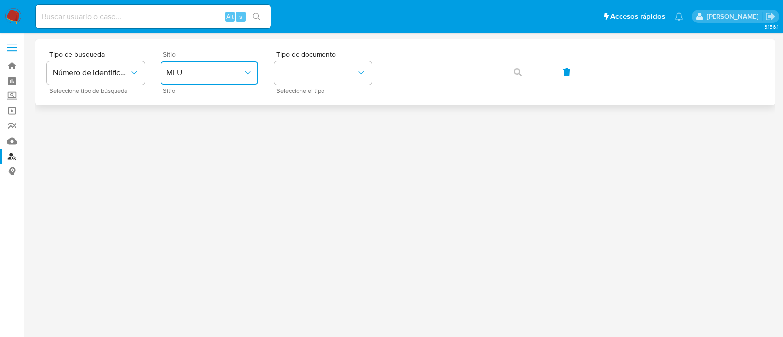
click at [230, 71] on span "MLU" at bounding box center [204, 73] width 76 height 10
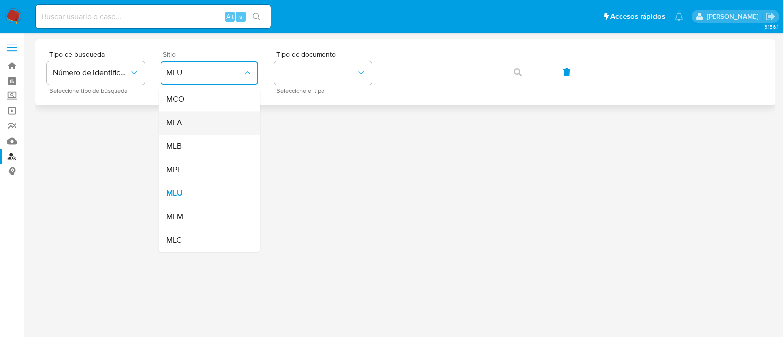
click at [212, 121] on div "MLA" at bounding box center [206, 122] width 80 height 23
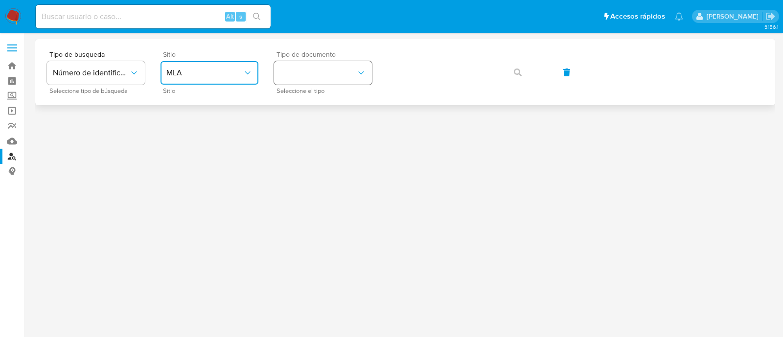
click at [315, 73] on button "identificationType" at bounding box center [323, 72] width 98 height 23
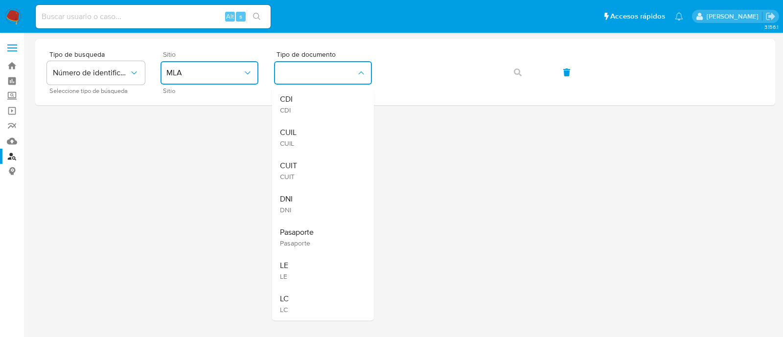
drag, startPoint x: 293, startPoint y: 136, endPoint x: 309, endPoint y: 115, distance: 25.4
click at [293, 136] on span "CUIL" at bounding box center [288, 133] width 17 height 10
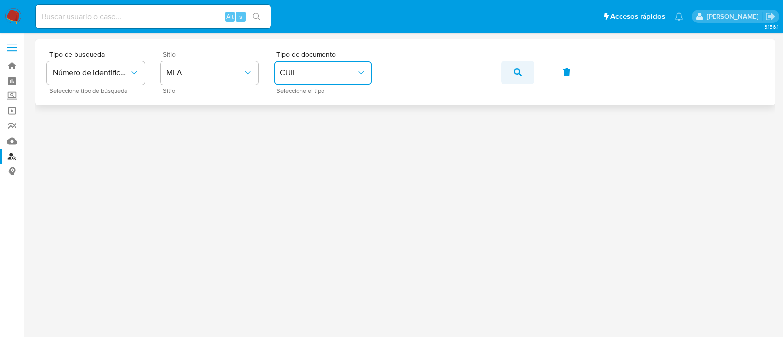
click at [509, 70] on button "button" at bounding box center [517, 72] width 33 height 23
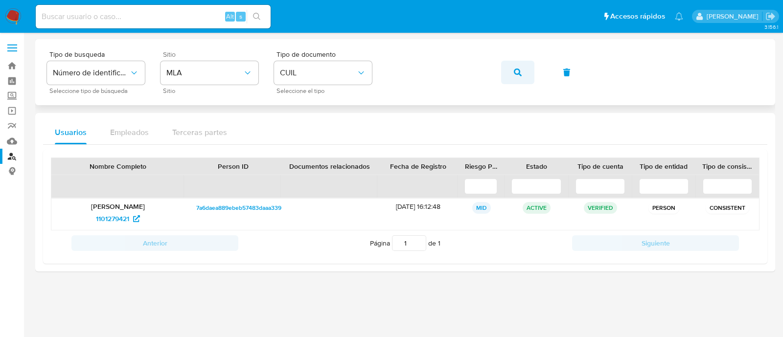
click at [518, 75] on icon "button" at bounding box center [518, 72] width 8 height 8
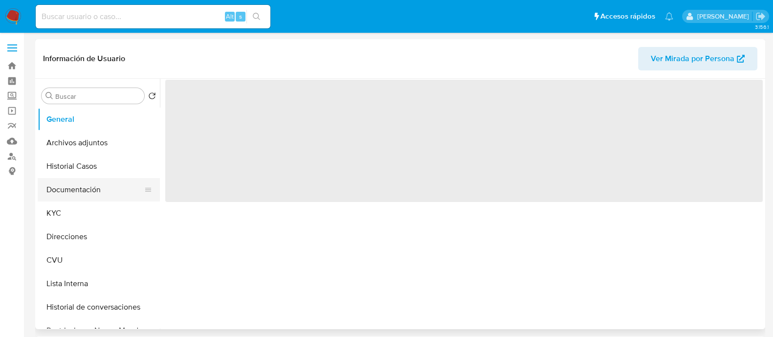
click at [87, 191] on button "Documentación" at bounding box center [95, 189] width 114 height 23
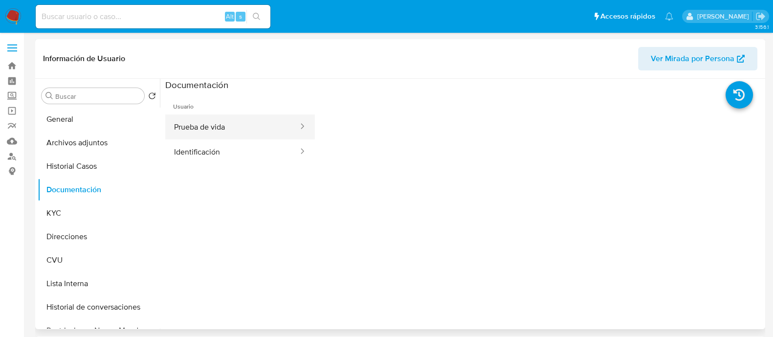
click at [219, 133] on button "Prueba de vida" at bounding box center [232, 126] width 134 height 25
select select "10"
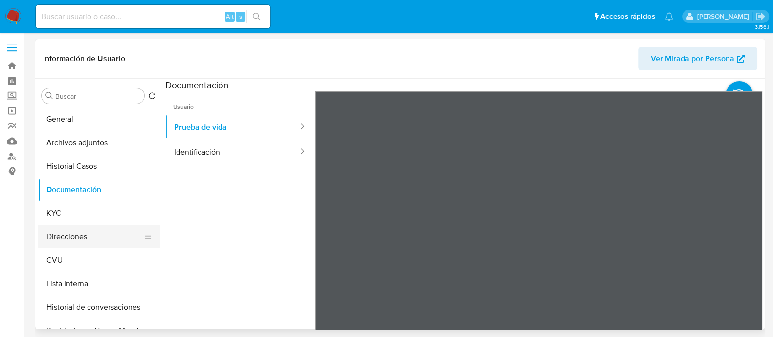
click at [72, 233] on button "Direcciones" at bounding box center [95, 236] width 114 height 23
